Goal: Information Seeking & Learning: Check status

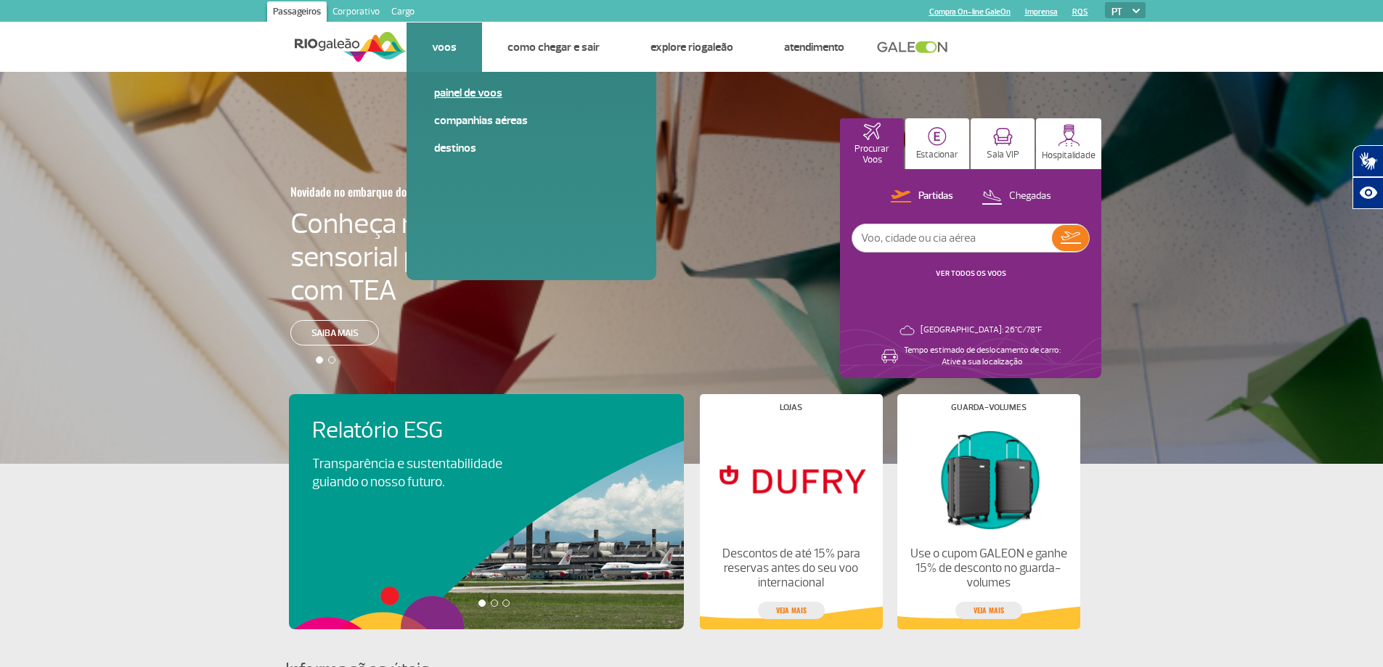
click at [456, 97] on link "Painel de voos" at bounding box center [531, 93] width 195 height 16
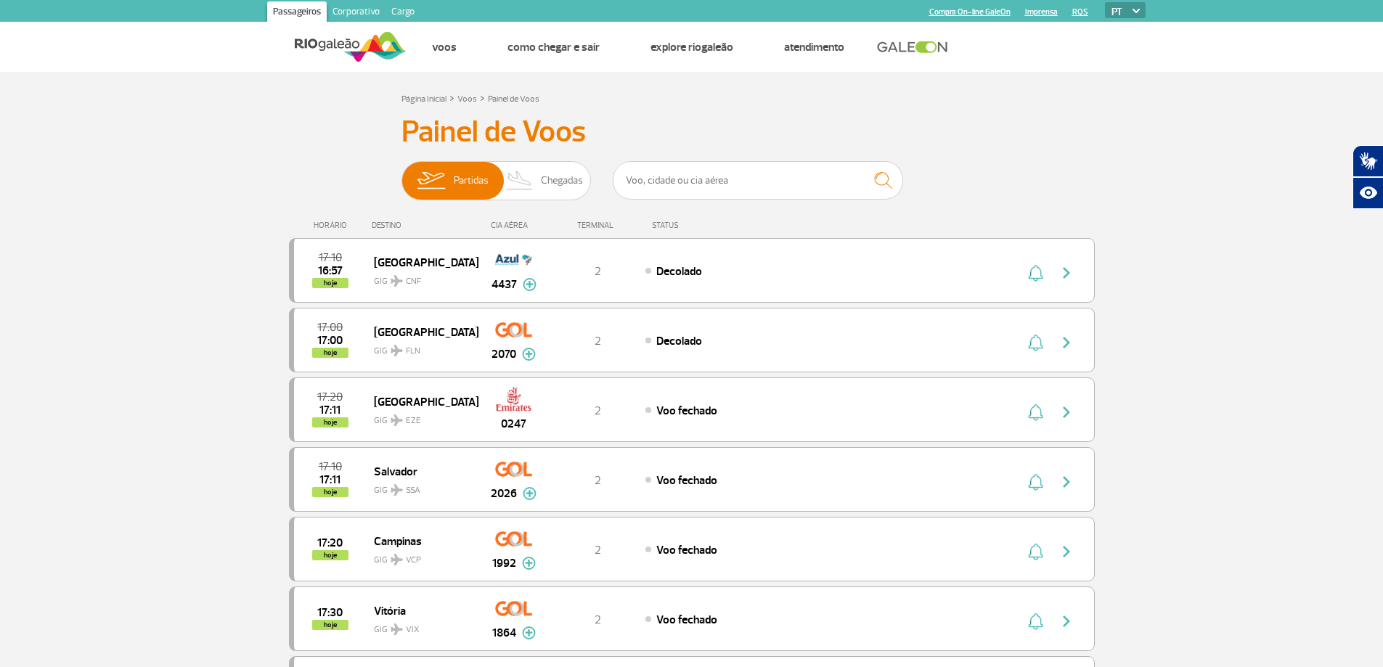
click at [385, 226] on div "DESTINO" at bounding box center [425, 225] width 106 height 9
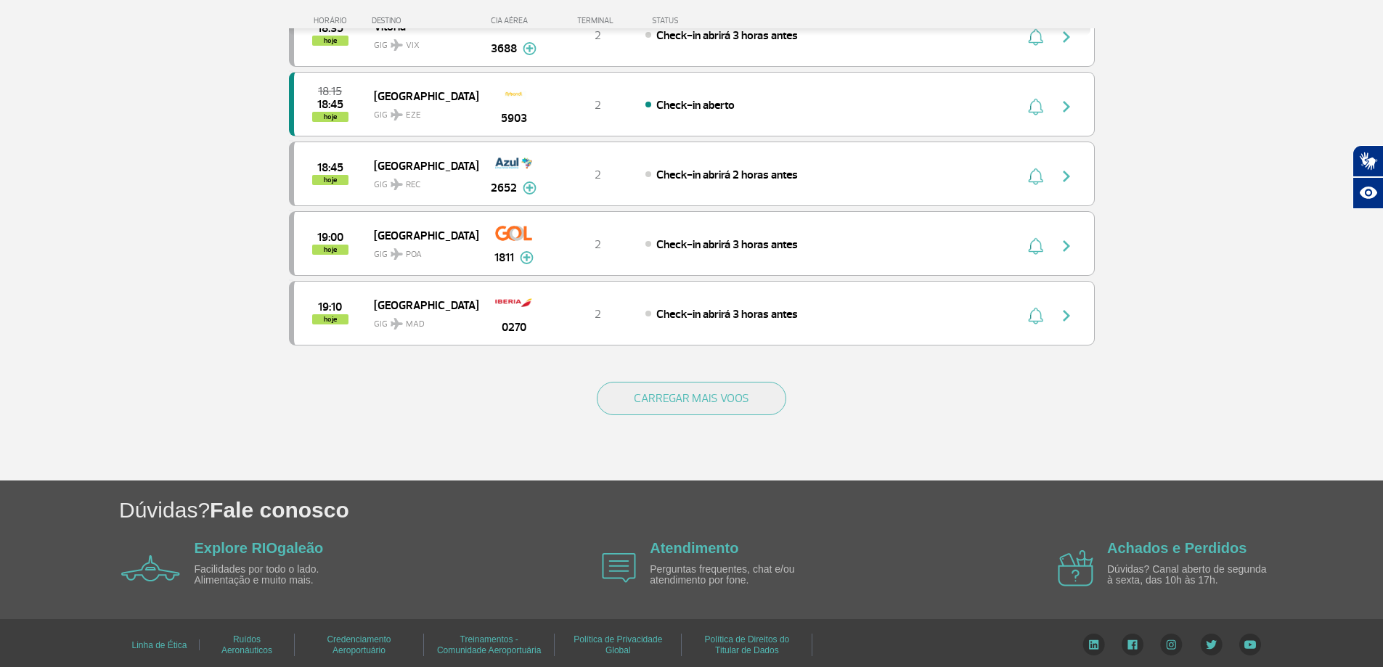
scroll to position [1299, 0]
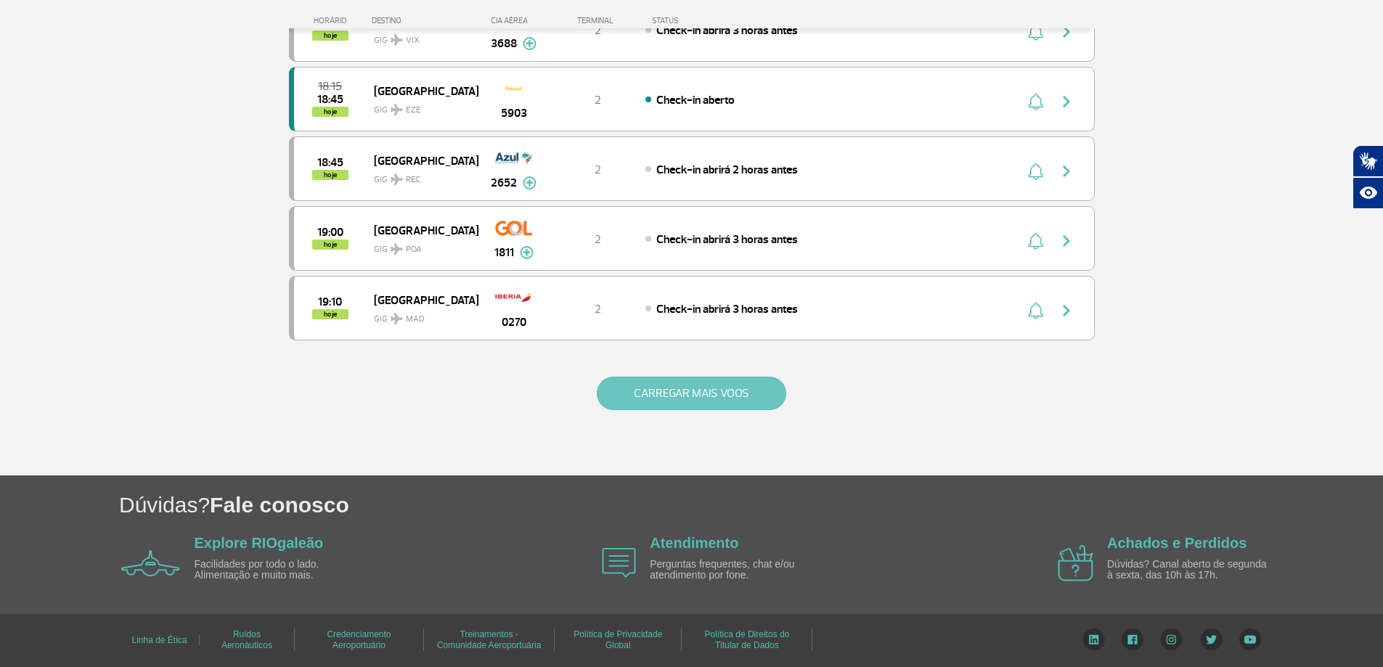
click at [603, 385] on button "CARREGAR MAIS VOOS" at bounding box center [691, 393] width 189 height 33
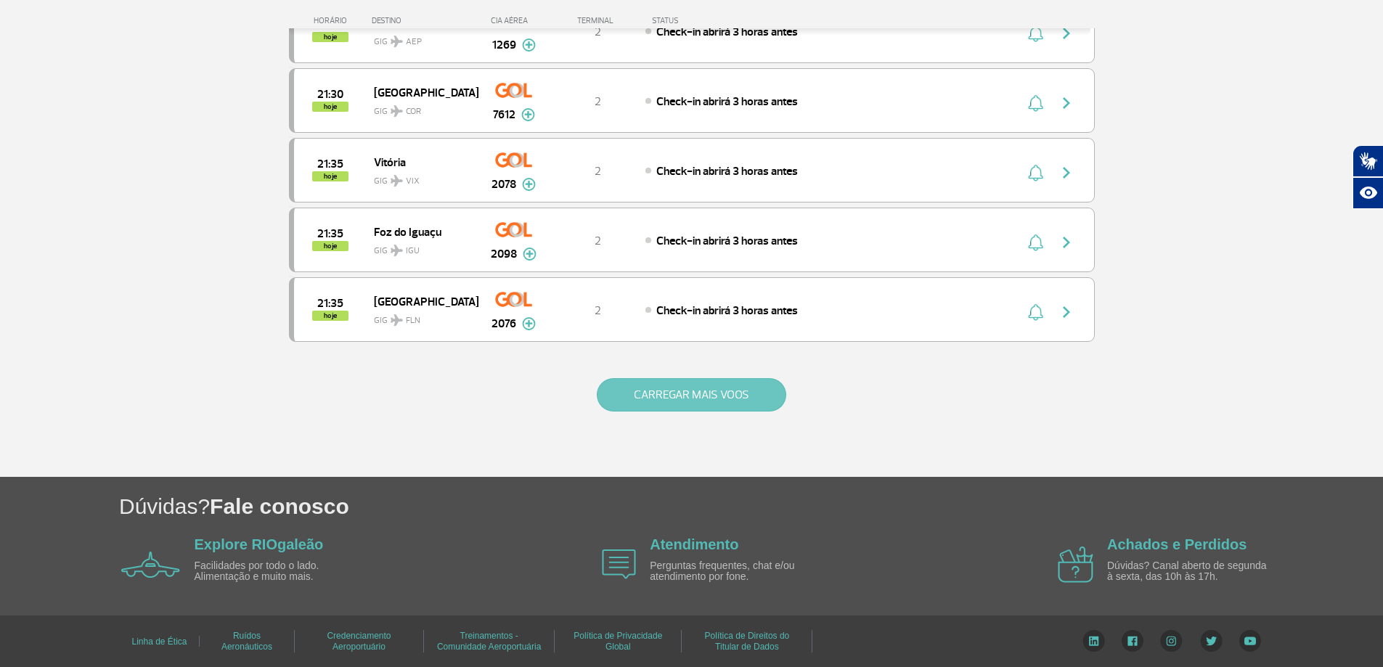
scroll to position [2693, 0]
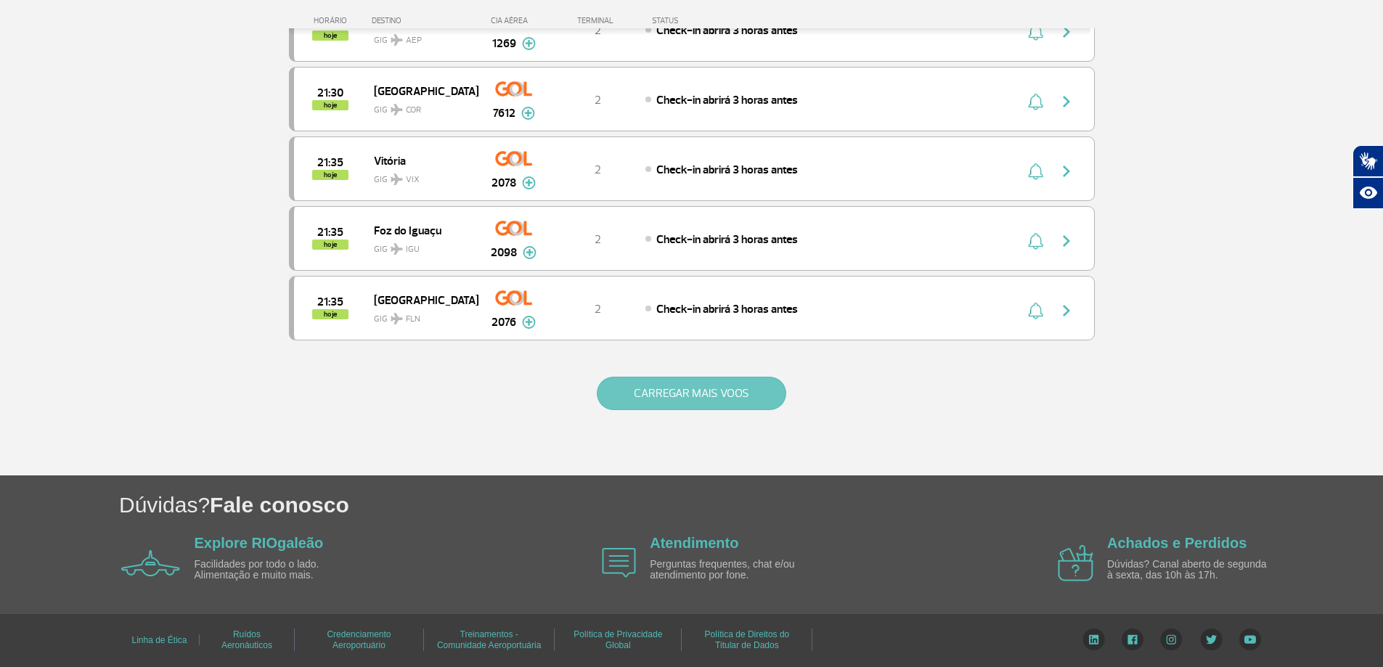
click at [654, 405] on button "CARREGAR MAIS VOOS" at bounding box center [691, 393] width 189 height 33
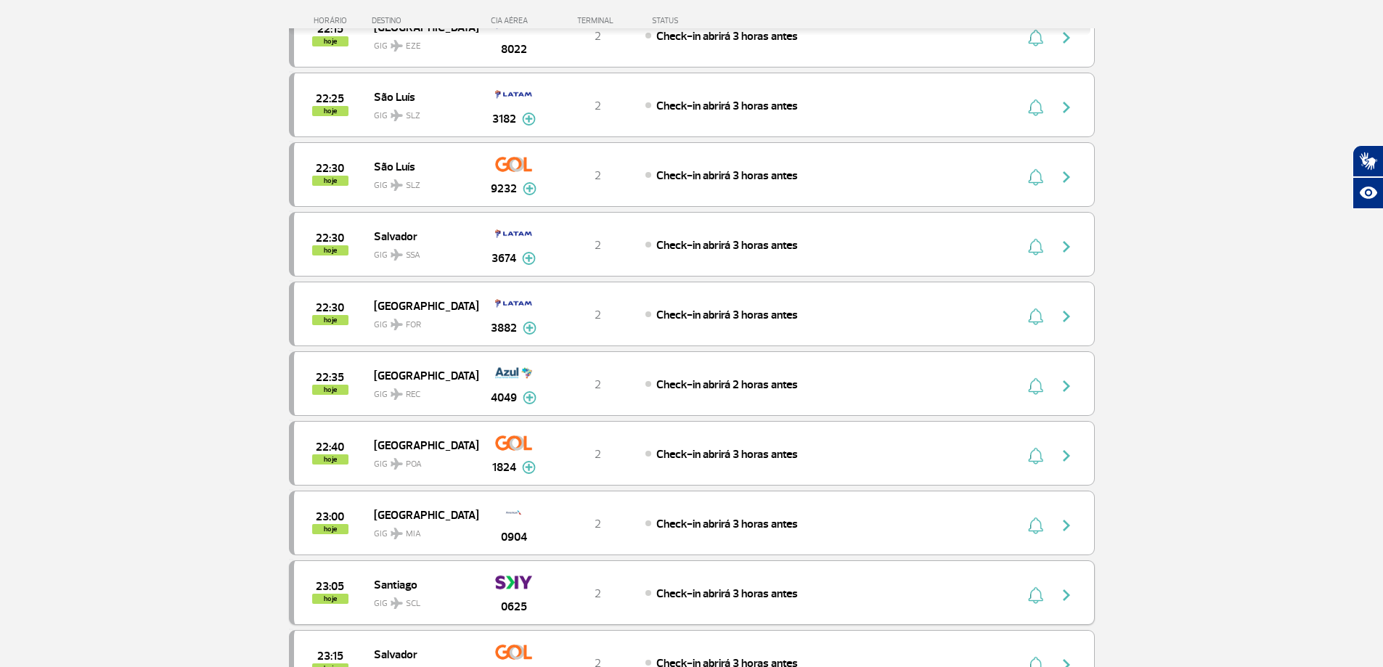
scroll to position [3927, 0]
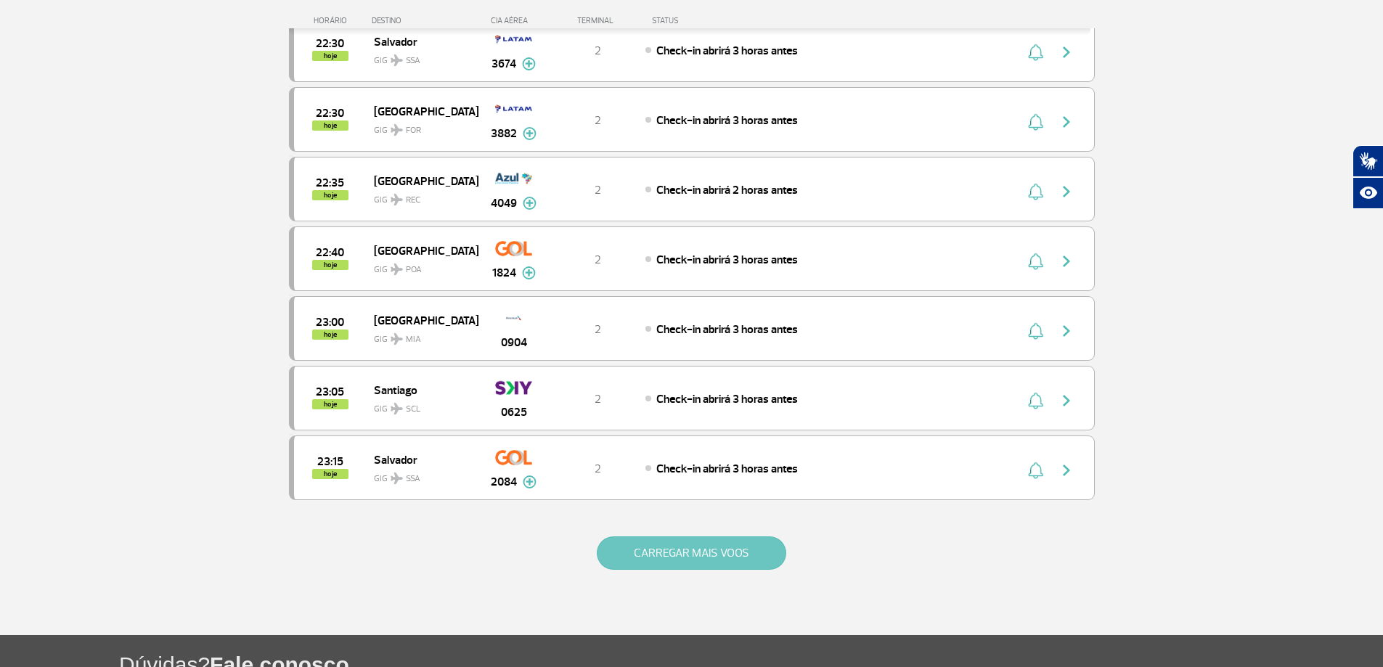
click at [694, 550] on button "CARREGAR MAIS VOOS" at bounding box center [691, 552] width 189 height 33
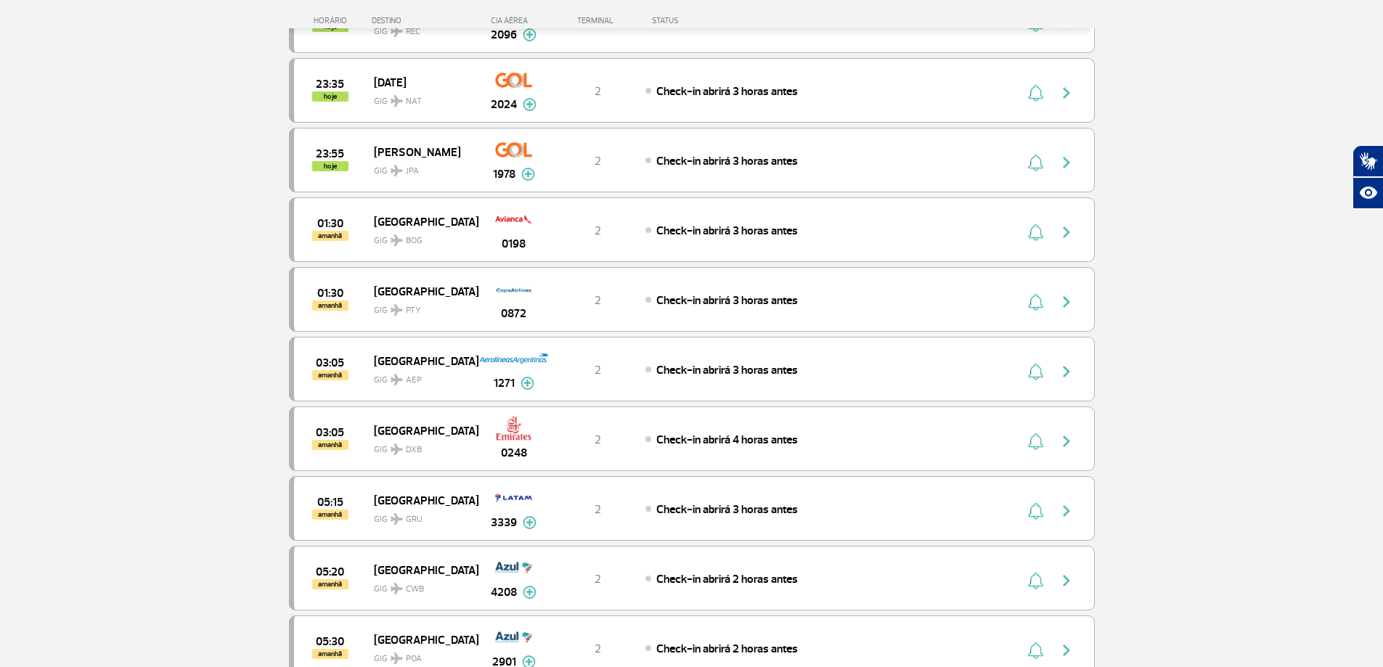
scroll to position [4726, 0]
